Goal: Find specific page/section: Find specific page/section

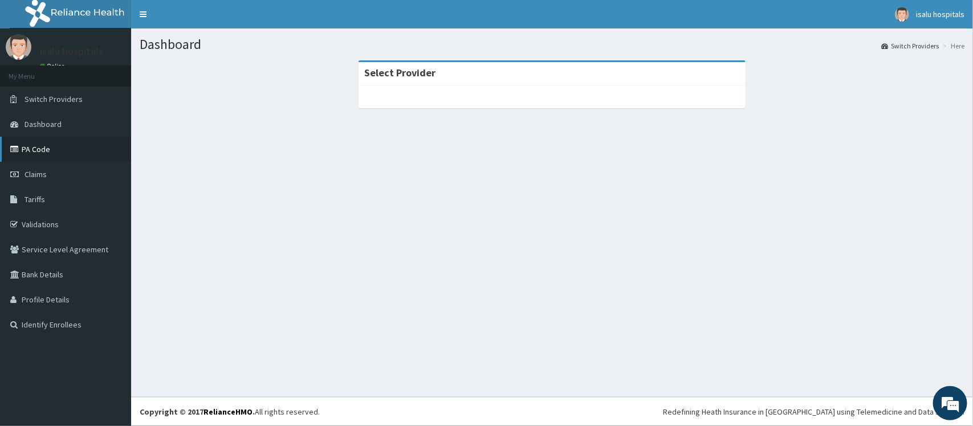
click at [30, 151] on link "PA Code" at bounding box center [65, 149] width 131 height 25
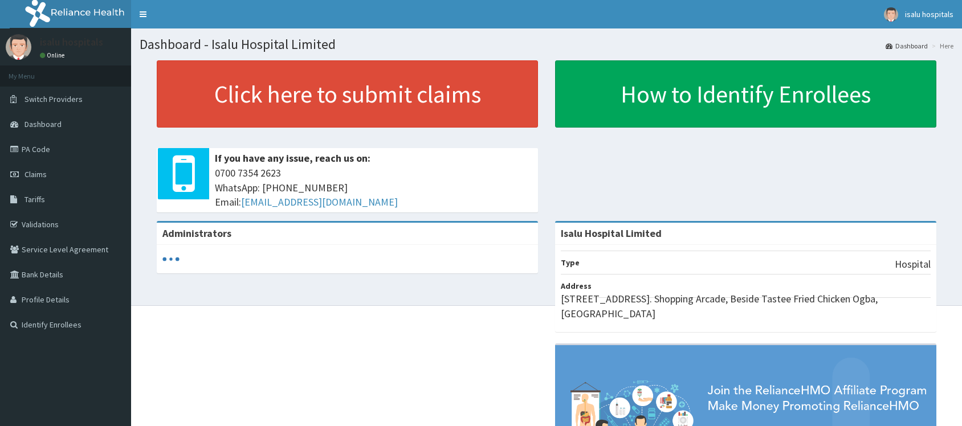
click at [41, 151] on link "PA Code" at bounding box center [65, 149] width 131 height 25
